Goal: Information Seeking & Learning: Learn about a topic

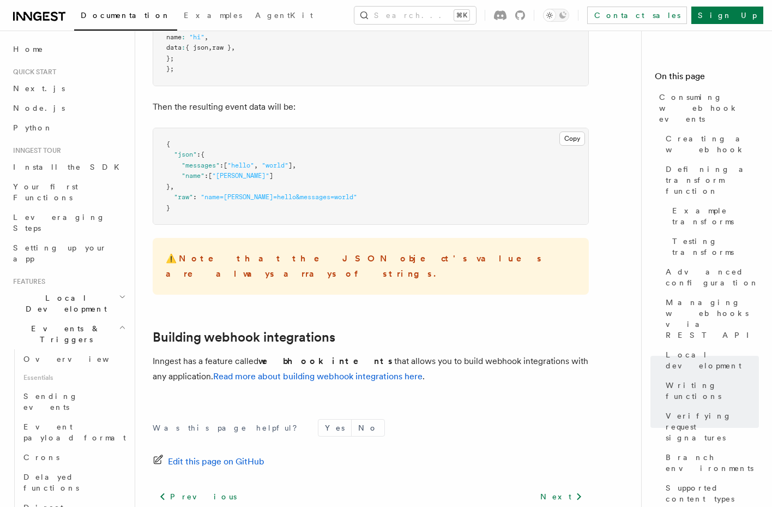
scroll to position [4331, 0]
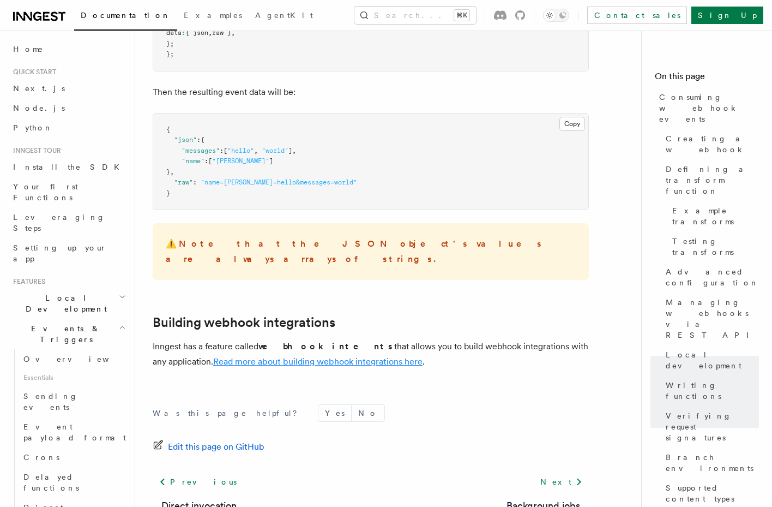
click at [340, 356] on link "Read more about building webhook integrations here" at bounding box center [317, 361] width 209 height 10
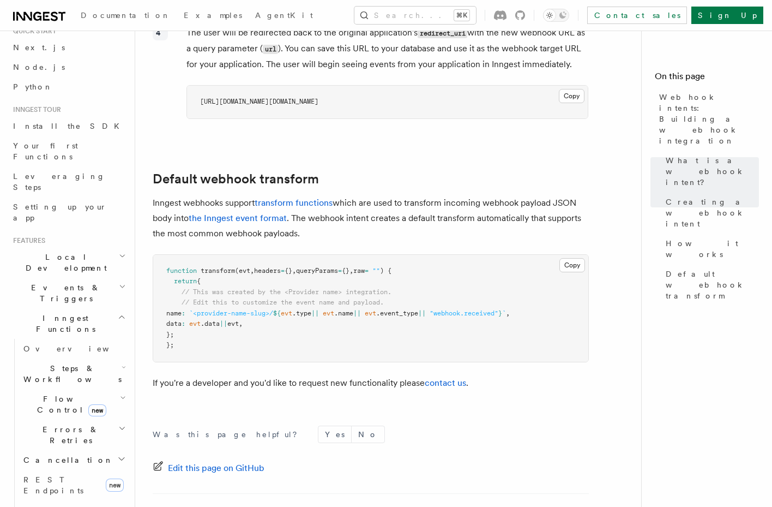
scroll to position [45, 0]
click at [118, 309] on icon "button" at bounding box center [122, 313] width 8 height 9
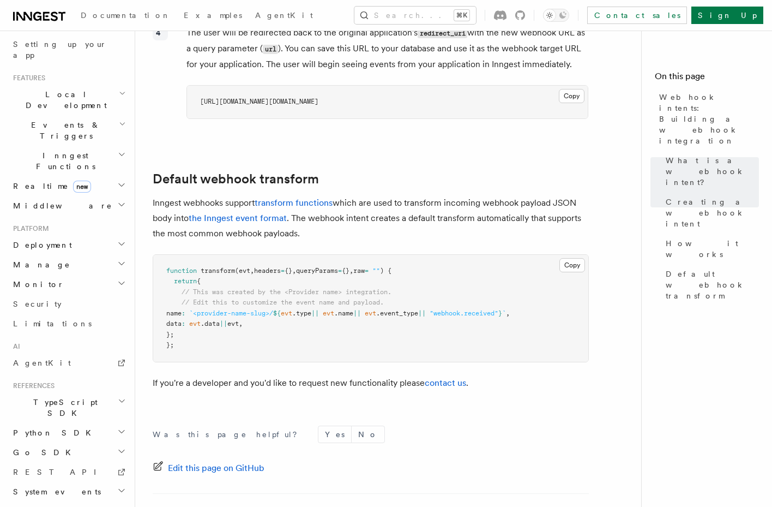
scroll to position [229, 0]
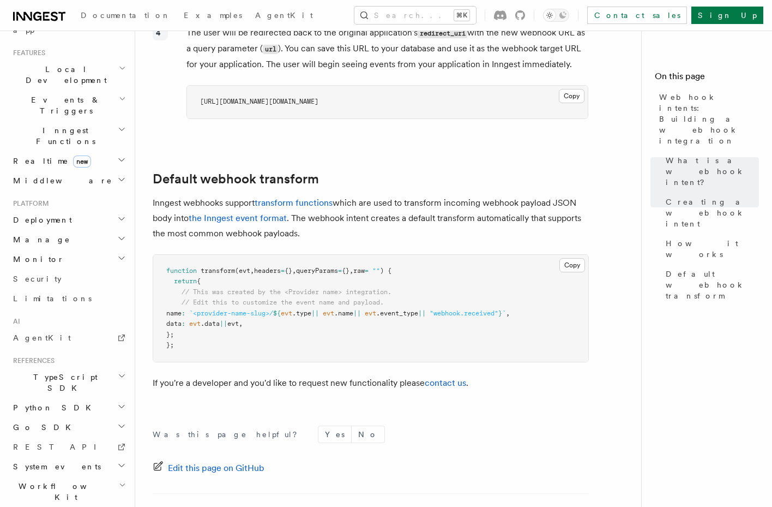
click at [83, 367] on h2 "TypeScript SDK" at bounding box center [68, 382] width 119 height 31
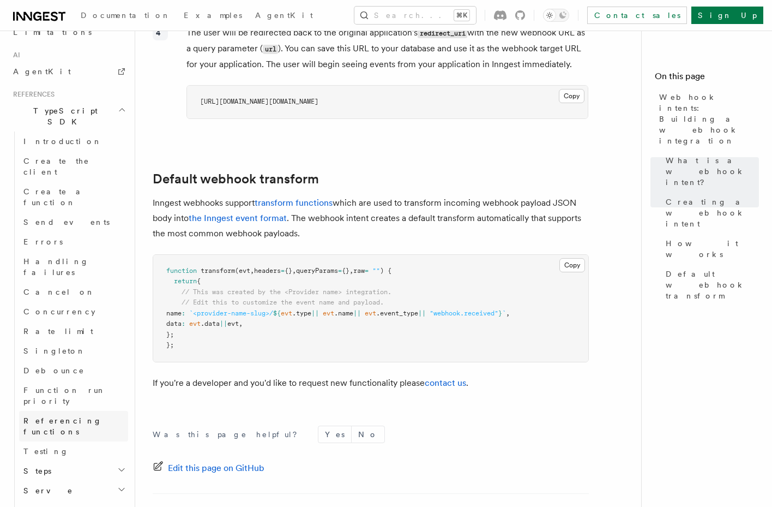
scroll to position [497, 0]
click at [82, 414] on span "Referencing functions" at bounding box center [62, 424] width 79 height 20
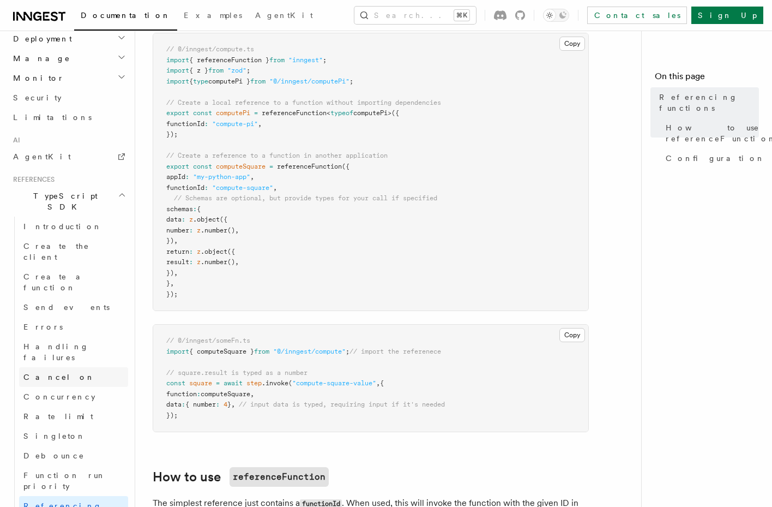
scroll to position [613, 0]
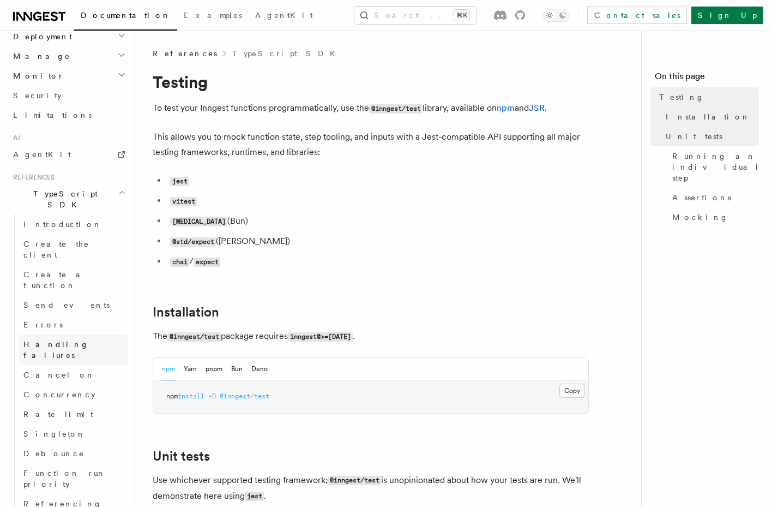
scroll to position [610, 0]
click at [73, 297] on link "Send events" at bounding box center [73, 307] width 109 height 20
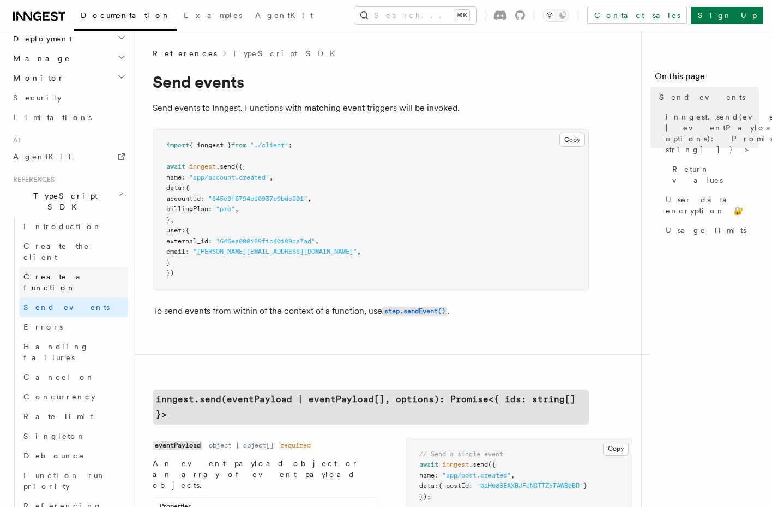
click at [85, 267] on link "Create a function" at bounding box center [73, 282] width 109 height 31
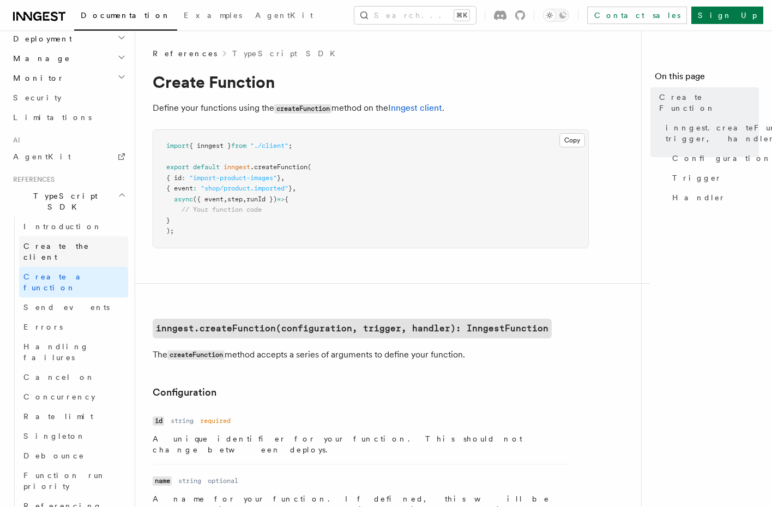
click at [91, 236] on link "Create the client" at bounding box center [73, 251] width 109 height 31
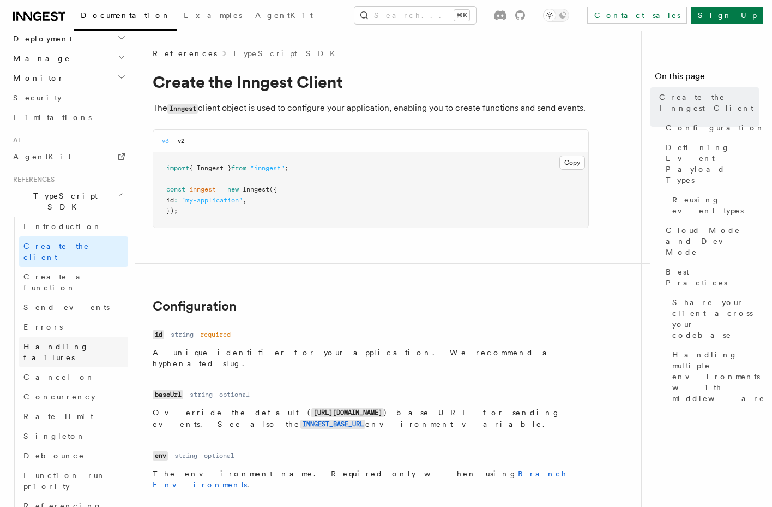
click at [79, 342] on span "Handling failures" at bounding box center [55, 352] width 65 height 20
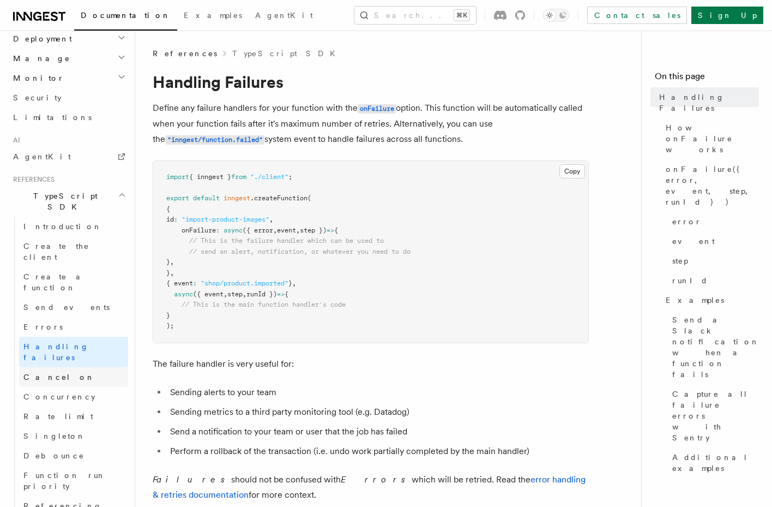
click at [92, 367] on link "Cancel on" at bounding box center [73, 377] width 109 height 20
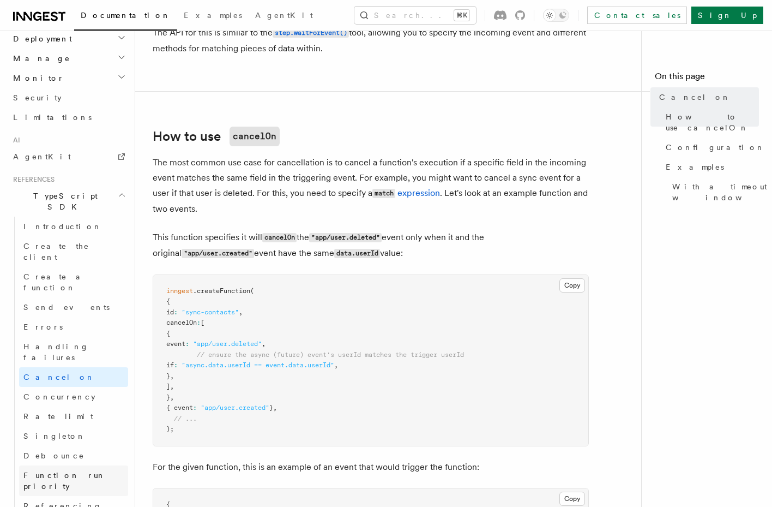
scroll to position [613, 0]
click at [82, 498] on span "Referencing functions" at bounding box center [75, 509] width 105 height 22
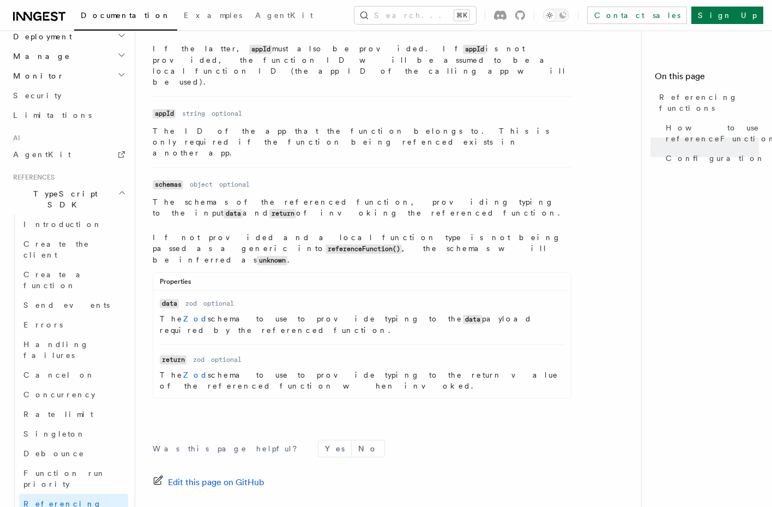
scroll to position [1526, 0]
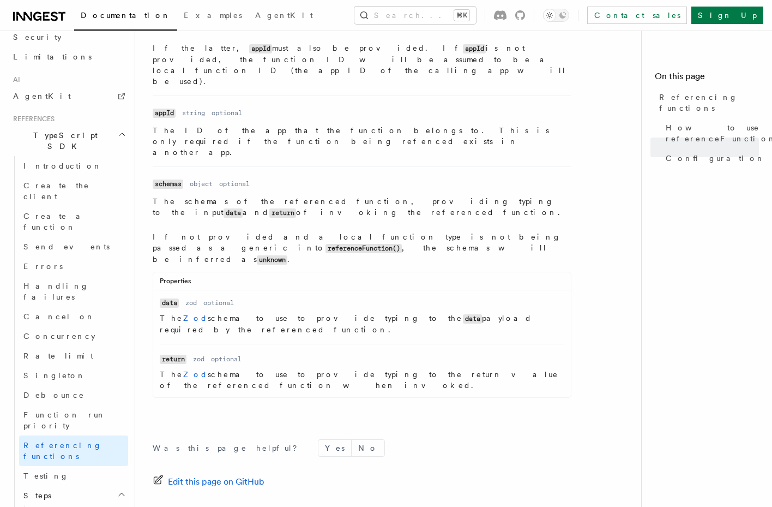
scroll to position [732, 0]
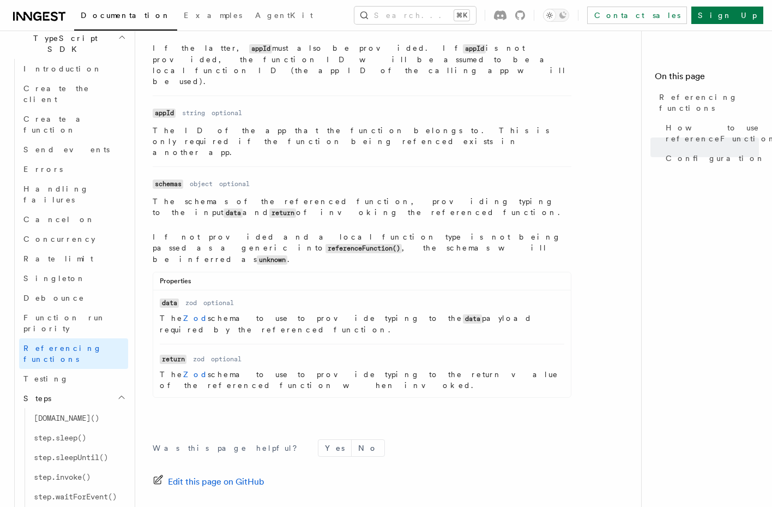
scroll to position [851, 0]
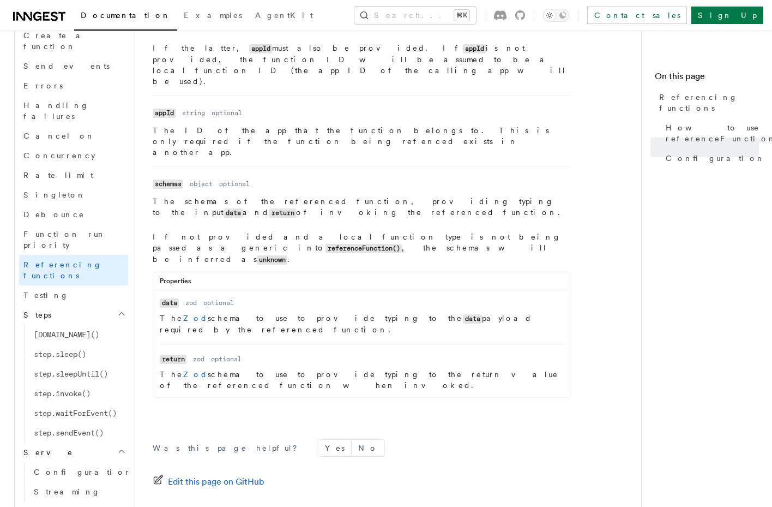
click at [123, 506] on icon "button" at bounding box center [124, 510] width 3 height 9
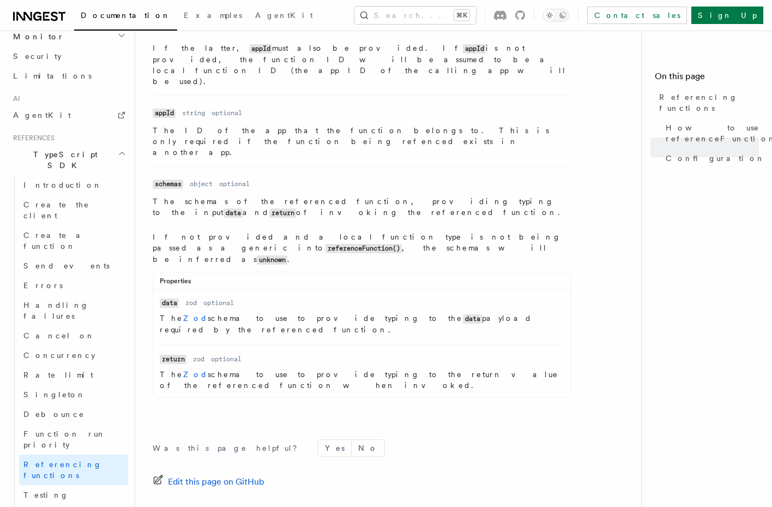
scroll to position [4, 0]
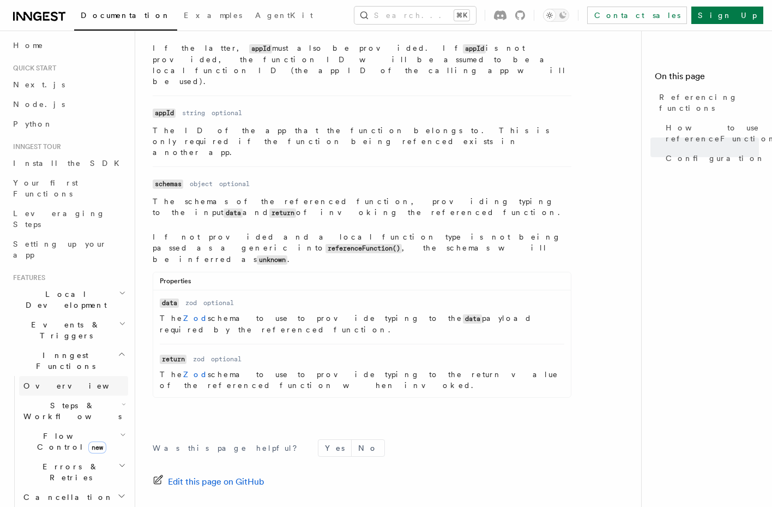
click at [78, 376] on link "Overview" at bounding box center [73, 386] width 109 height 20
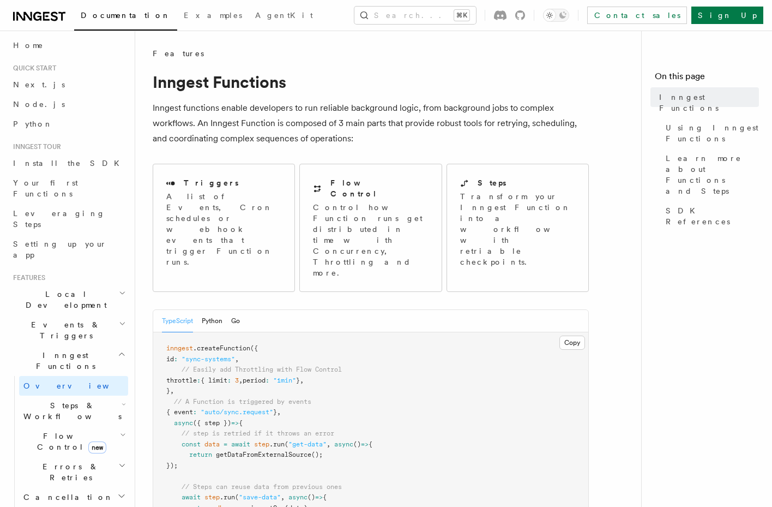
click at [83, 345] on h2 "Inngest Functions" at bounding box center [68, 360] width 119 height 31
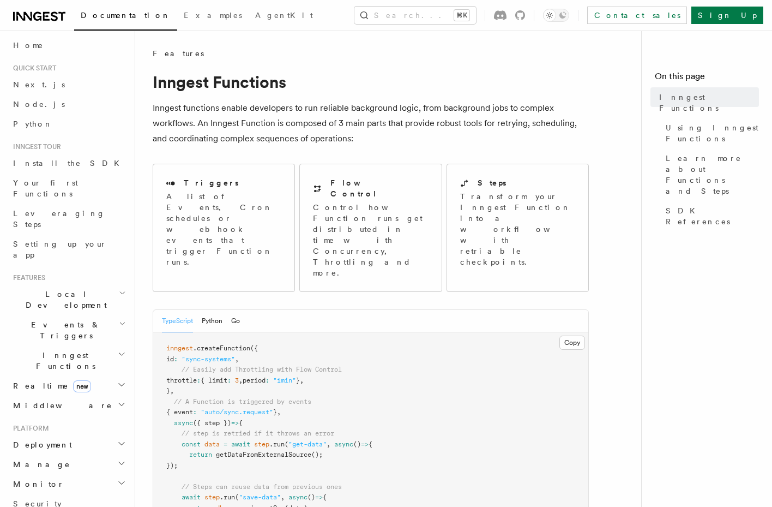
click at [83, 345] on h2 "Inngest Functions" at bounding box center [68, 360] width 119 height 31
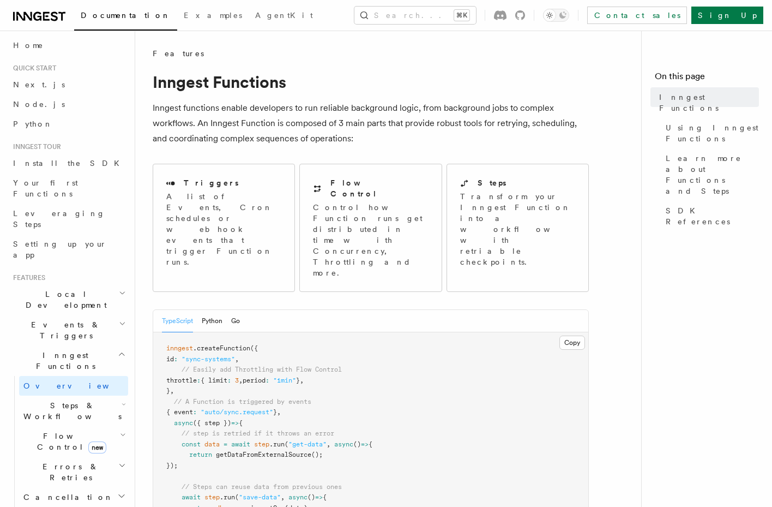
click at [83, 315] on h2 "Events & Triggers" at bounding box center [68, 330] width 119 height 31
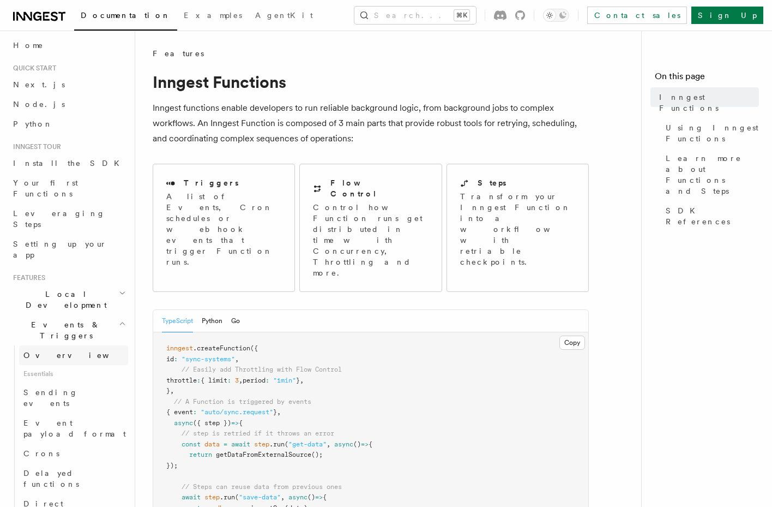
click at [79, 345] on link "Overview" at bounding box center [73, 355] width 109 height 20
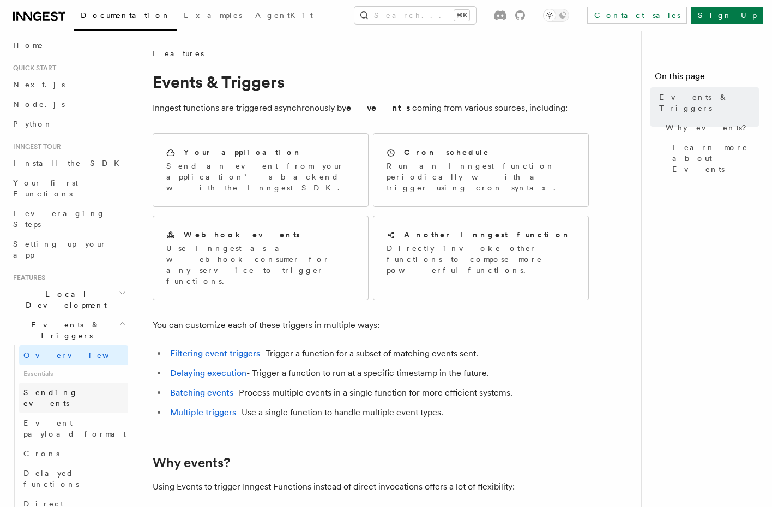
click at [81, 382] on link "Sending events" at bounding box center [73, 397] width 109 height 31
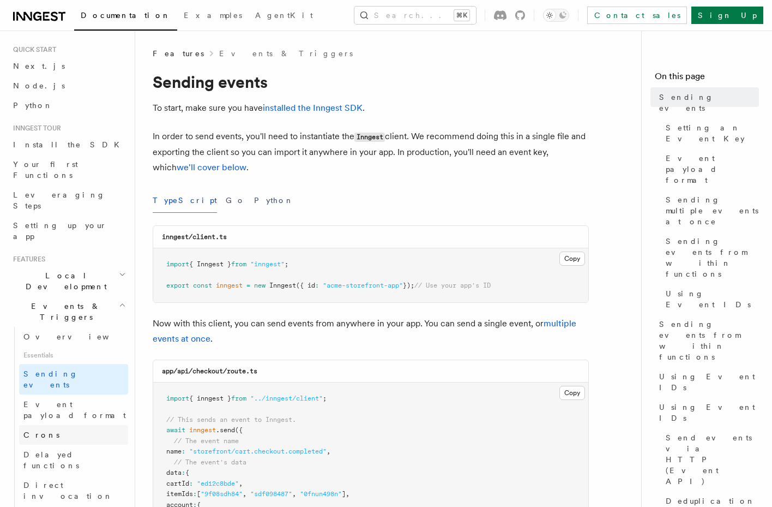
scroll to position [134, 0]
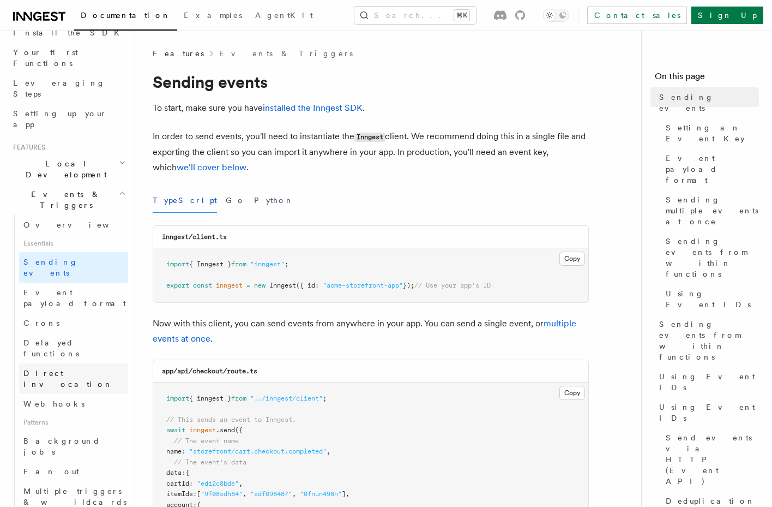
click at [88, 363] on link "Direct invocation" at bounding box center [73, 378] width 109 height 31
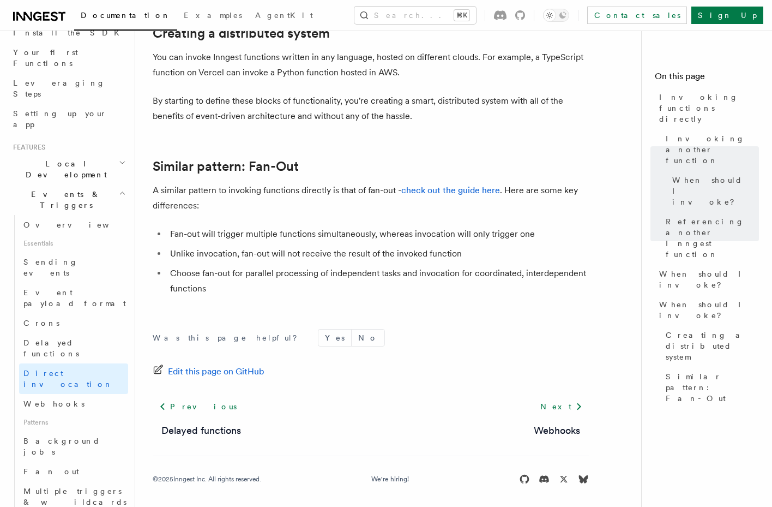
scroll to position [1511, 0]
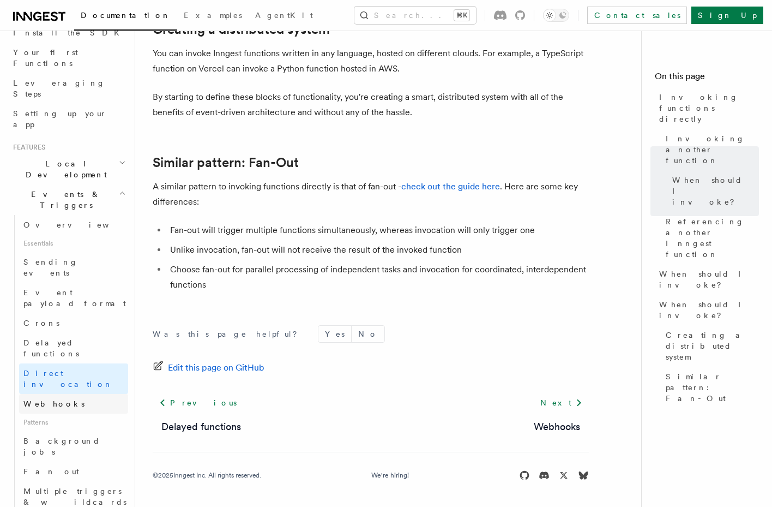
click at [87, 394] on link "Webhooks" at bounding box center [73, 404] width 109 height 20
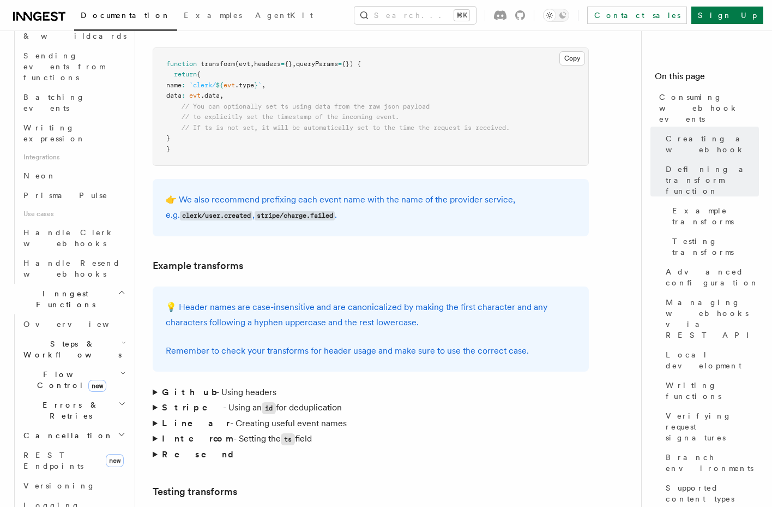
scroll to position [605, 0]
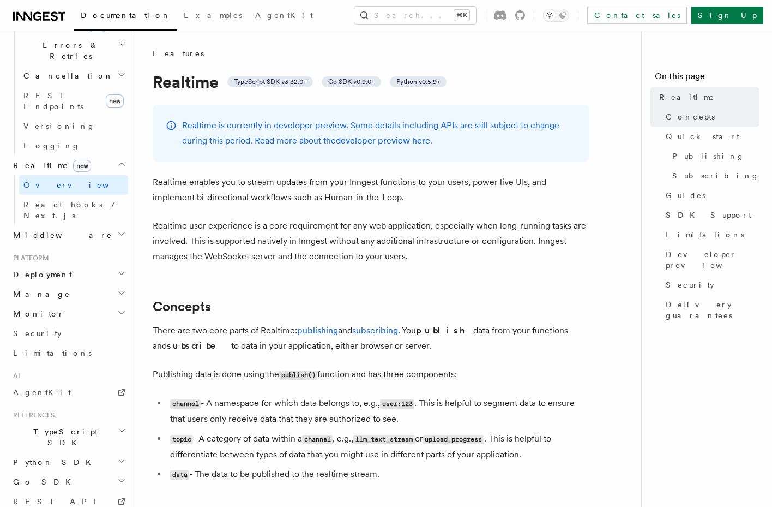
click at [100, 284] on h2 "Manage" at bounding box center [68, 294] width 119 height 20
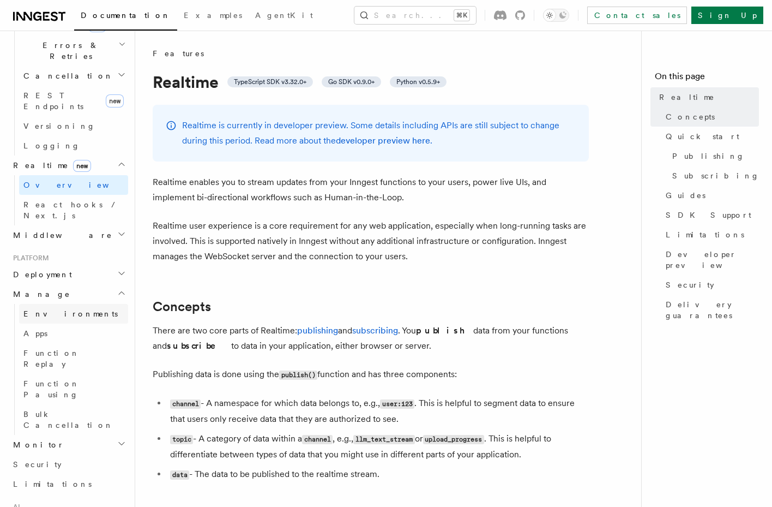
click at [83, 304] on link "Environments" at bounding box center [73, 314] width 109 height 20
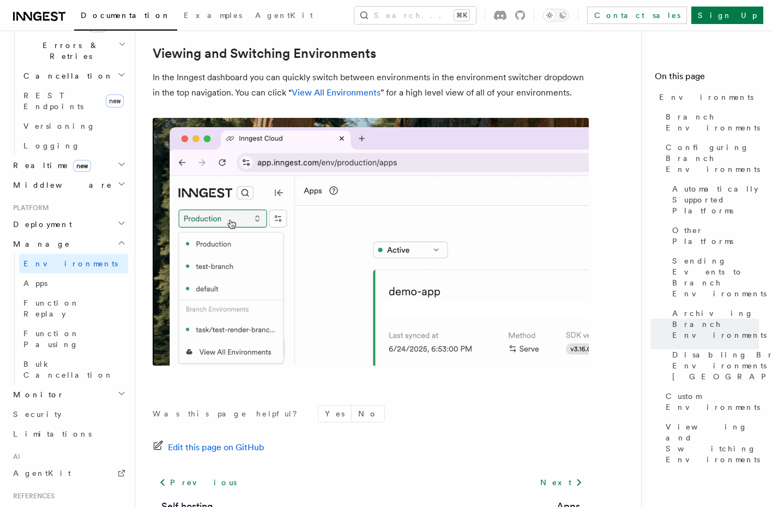
scroll to position [2567, 0]
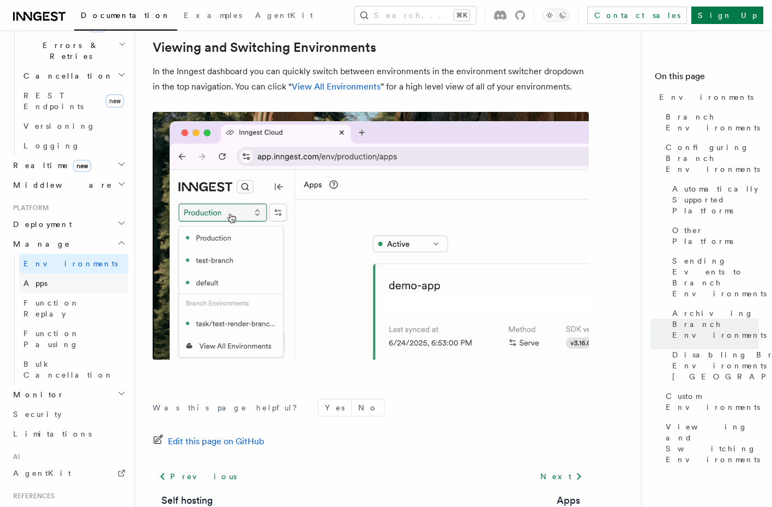
click at [94, 273] on link "Apps" at bounding box center [73, 283] width 109 height 20
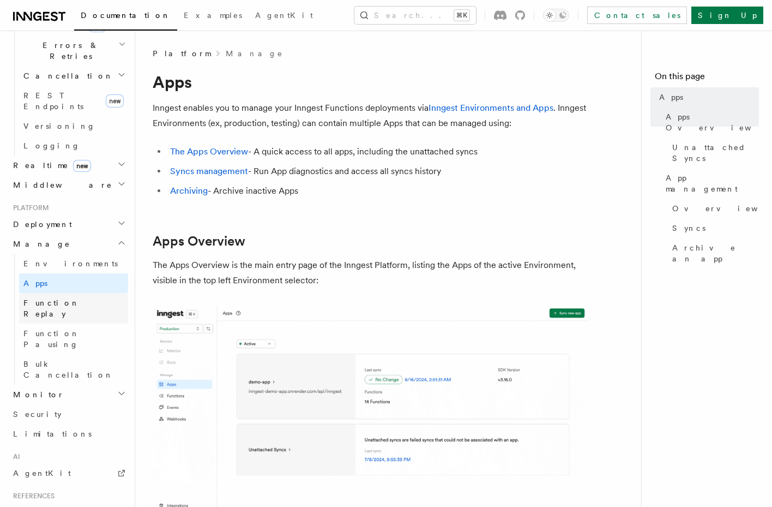
click at [44, 298] on span "Function Replay" at bounding box center [51, 308] width 56 height 20
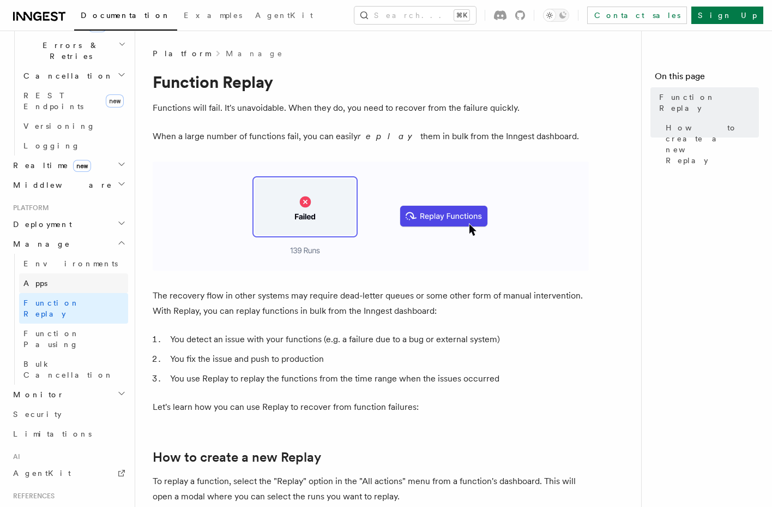
click at [58, 273] on link "Apps" at bounding box center [73, 283] width 109 height 20
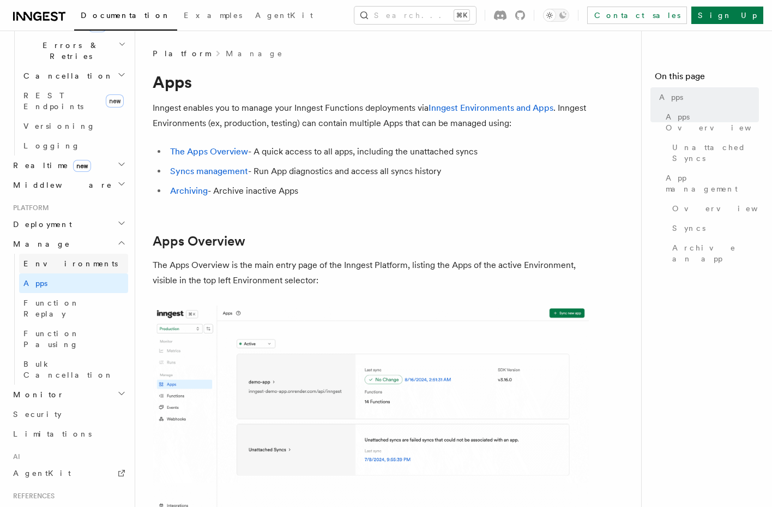
click at [58, 259] on span "Environments" at bounding box center [70, 263] width 94 height 9
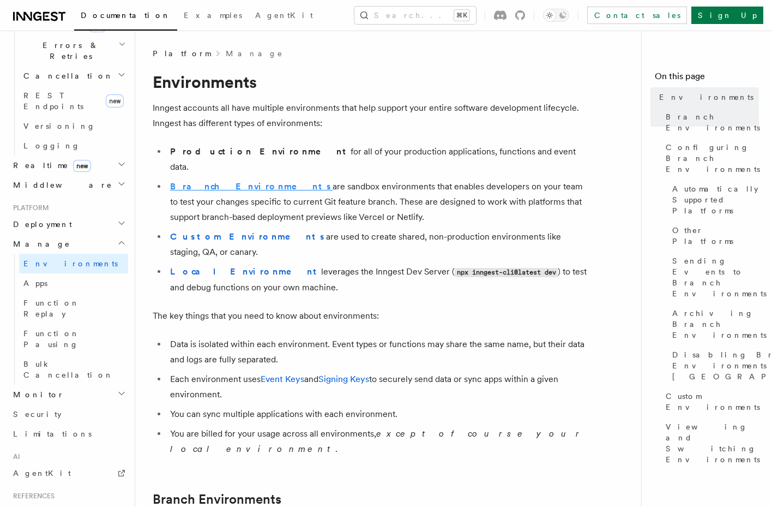
click at [219, 181] on strong "Branch Environments" at bounding box center [251, 186] width 163 height 10
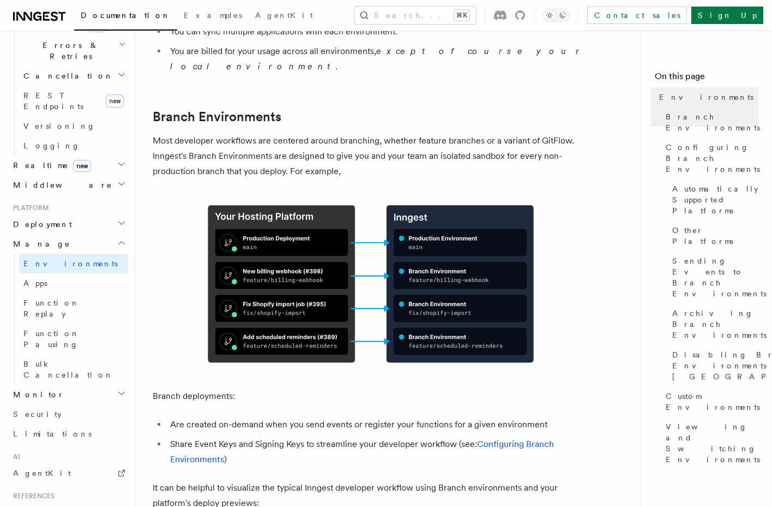
scroll to position [393, 0]
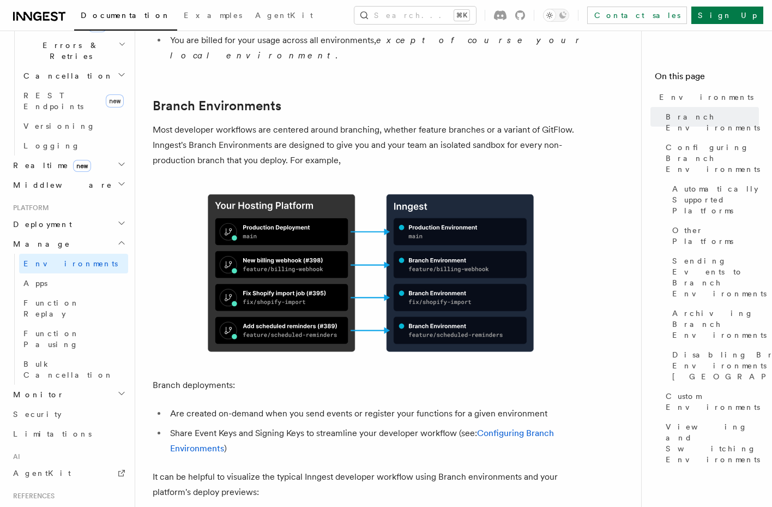
click at [376, 122] on p "Most developer workflows are centered around branching, whether feature branche…" at bounding box center [371, 145] width 436 height 46
click at [118, 234] on h2 "Manage" at bounding box center [68, 244] width 119 height 20
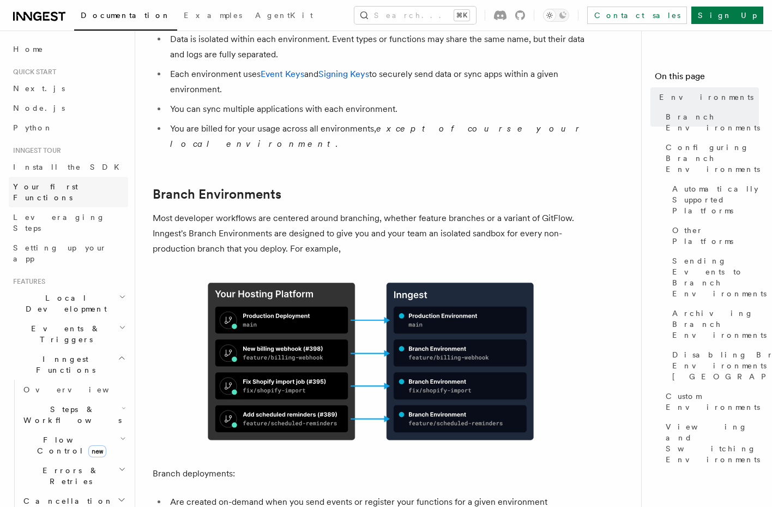
scroll to position [200, 0]
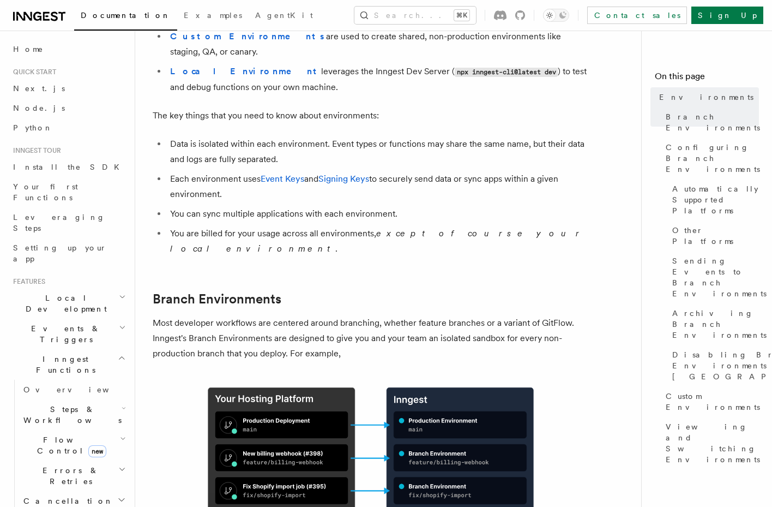
click at [118, 353] on icon "button" at bounding box center [122, 357] width 8 height 9
click at [110, 319] on h2 "Events & Triggers" at bounding box center [68, 334] width 119 height 31
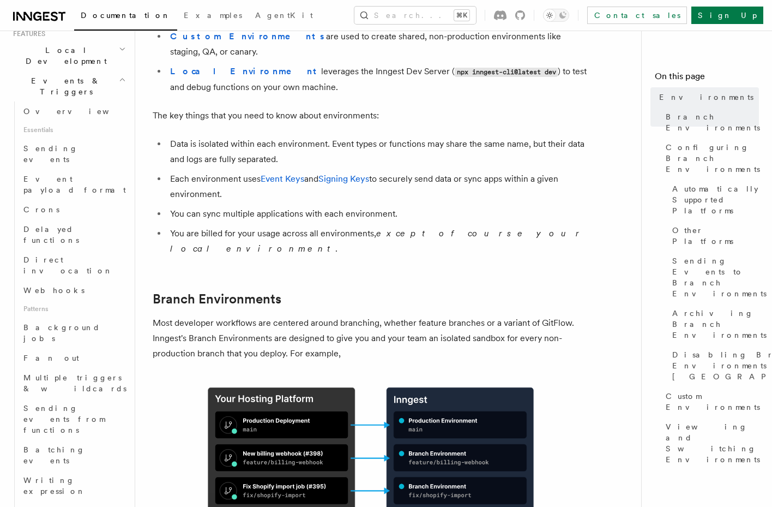
scroll to position [48, 0]
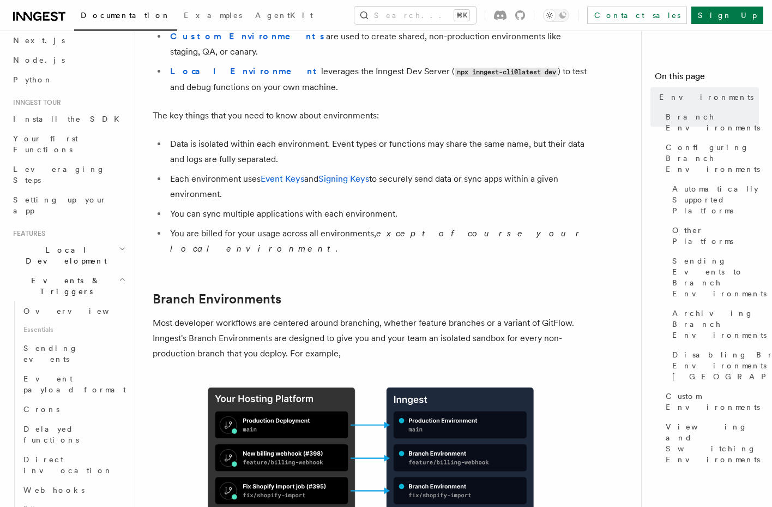
click at [119, 275] on icon "button" at bounding box center [122, 279] width 7 height 9
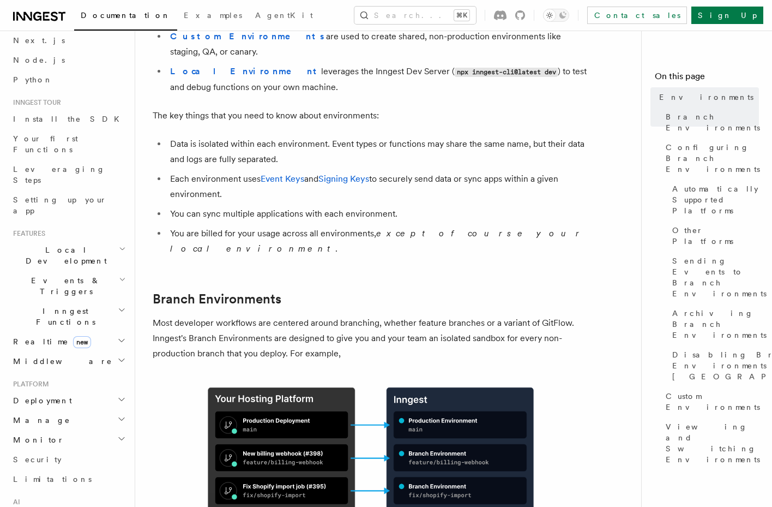
click at [119, 244] on icon "button" at bounding box center [122, 248] width 7 height 9
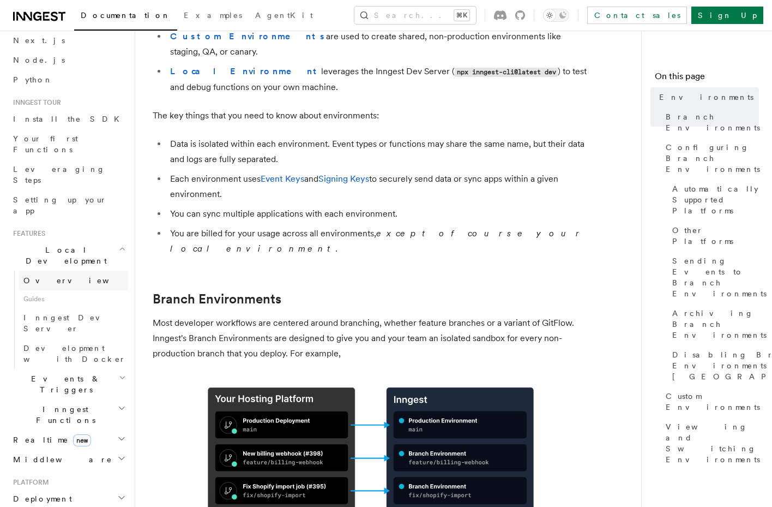
click at [95, 271] on link "Overview" at bounding box center [73, 281] width 109 height 20
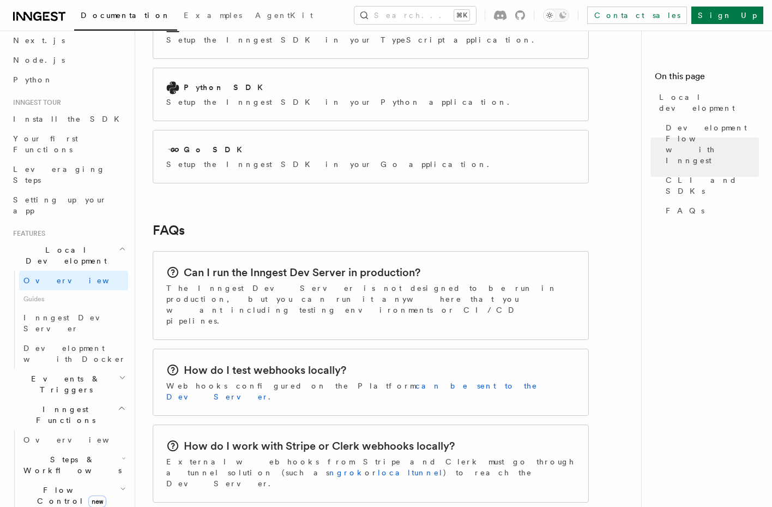
scroll to position [1522, 0]
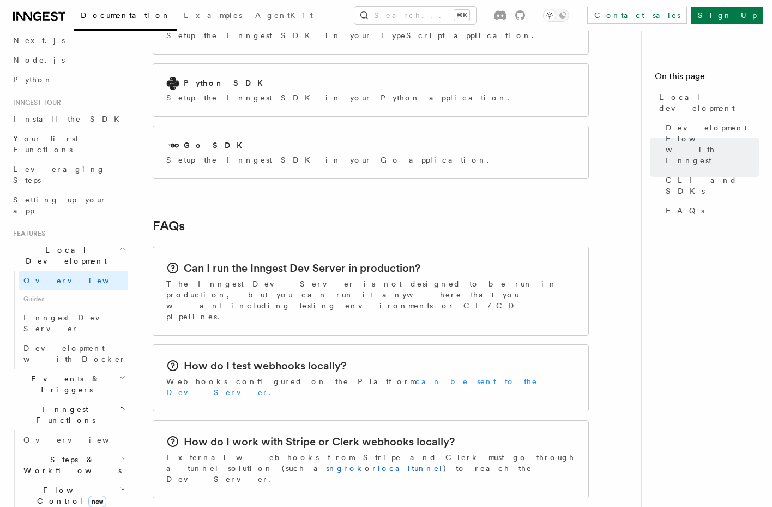
click at [383, 377] on link "can be sent to the Dev Server" at bounding box center [351, 387] width 371 height 20
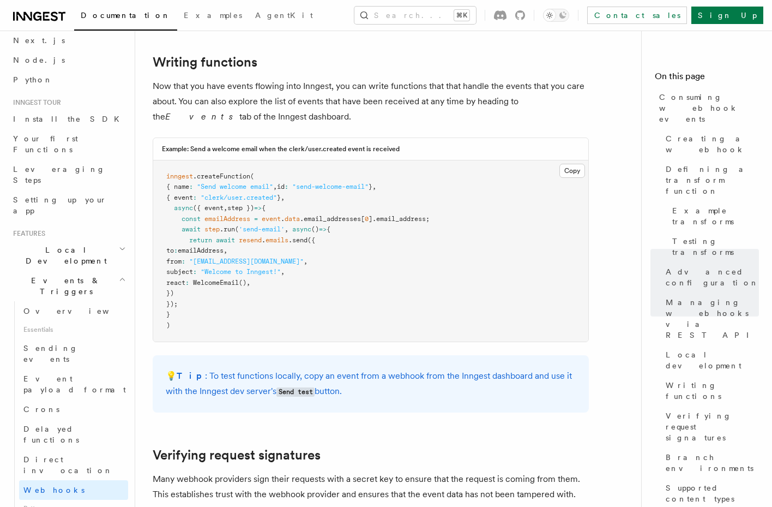
scroll to position [2847, 0]
